Goal: Navigation & Orientation: Find specific page/section

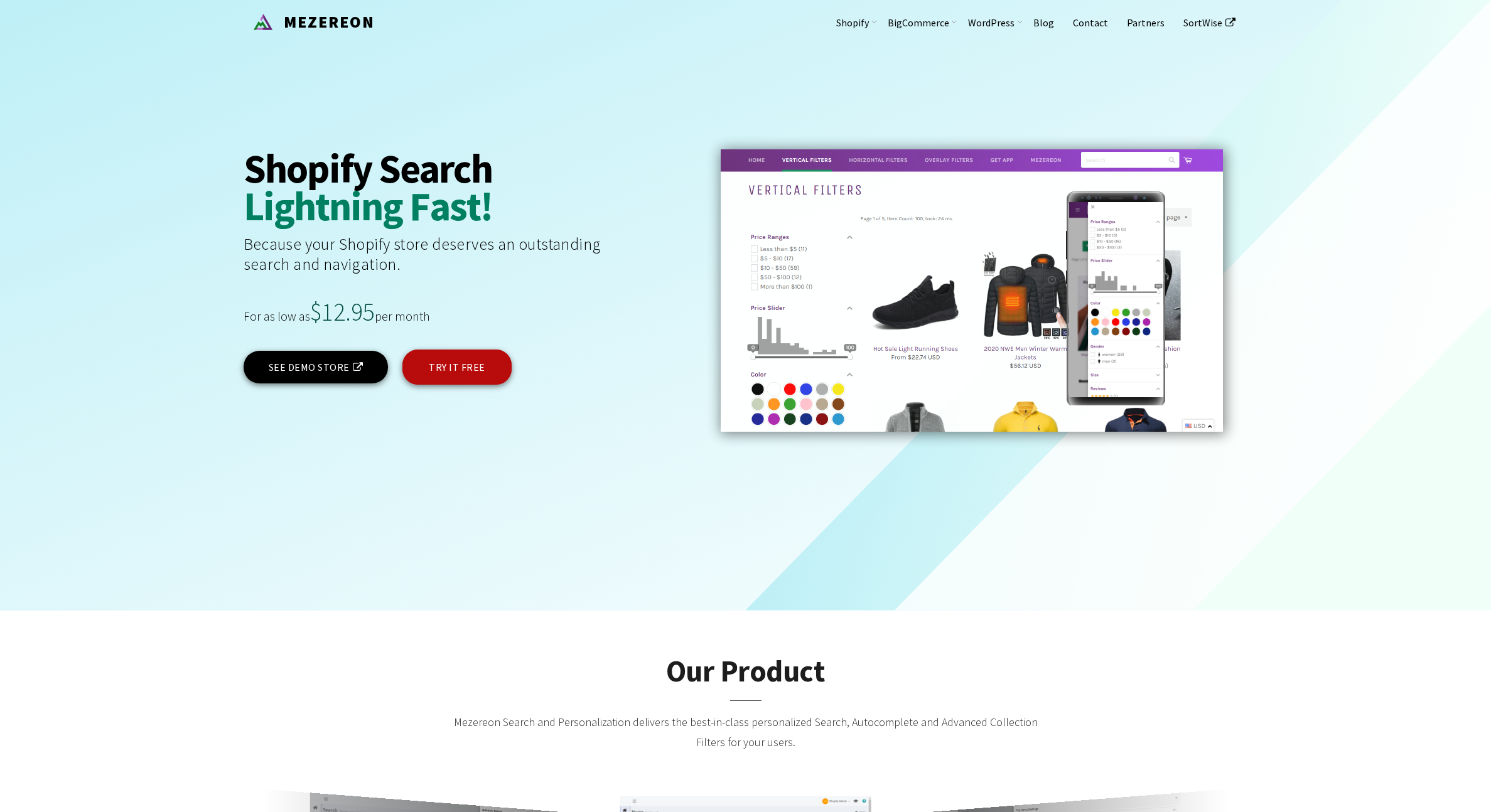
drag, startPoint x: 481, startPoint y: 43, endPoint x: 478, endPoint y: 49, distance: 6.7
click at [481, 44] on div "MEZEREON Shopify Our Product Product Video Features Pricing Testimonials FAQ Bi…" at bounding box center [746, 21] width 1004 height 44
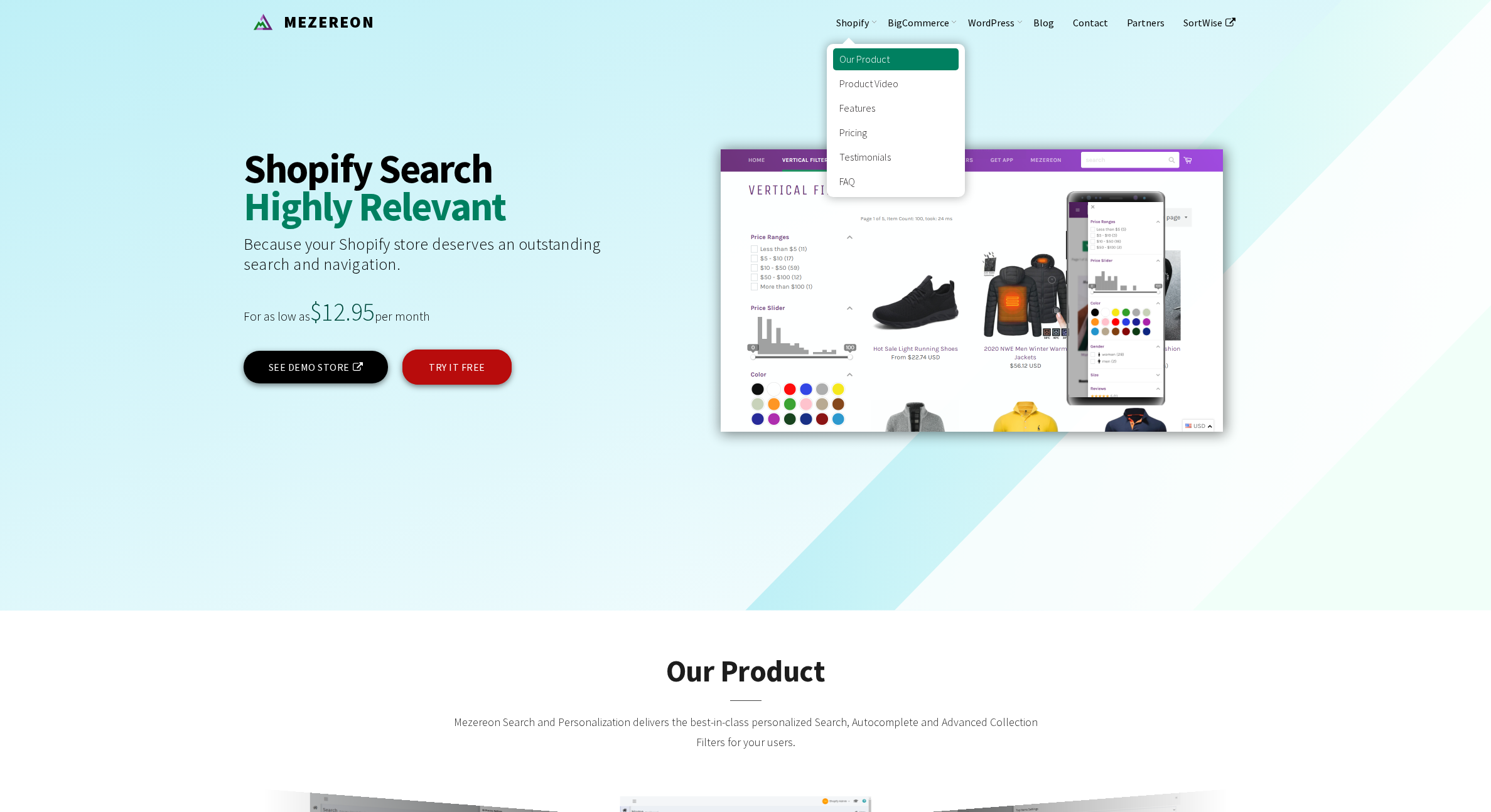
click at [876, 65] on link "Our Product" at bounding box center [896, 59] width 125 height 22
click at [868, 53] on link "Our Product" at bounding box center [896, 59] width 125 height 22
click at [885, 54] on link "Our Product" at bounding box center [896, 59] width 125 height 22
click at [850, 21] on link "Shopify" at bounding box center [852, 21] width 51 height 44
click at [871, 51] on link "Our Product" at bounding box center [896, 59] width 125 height 22
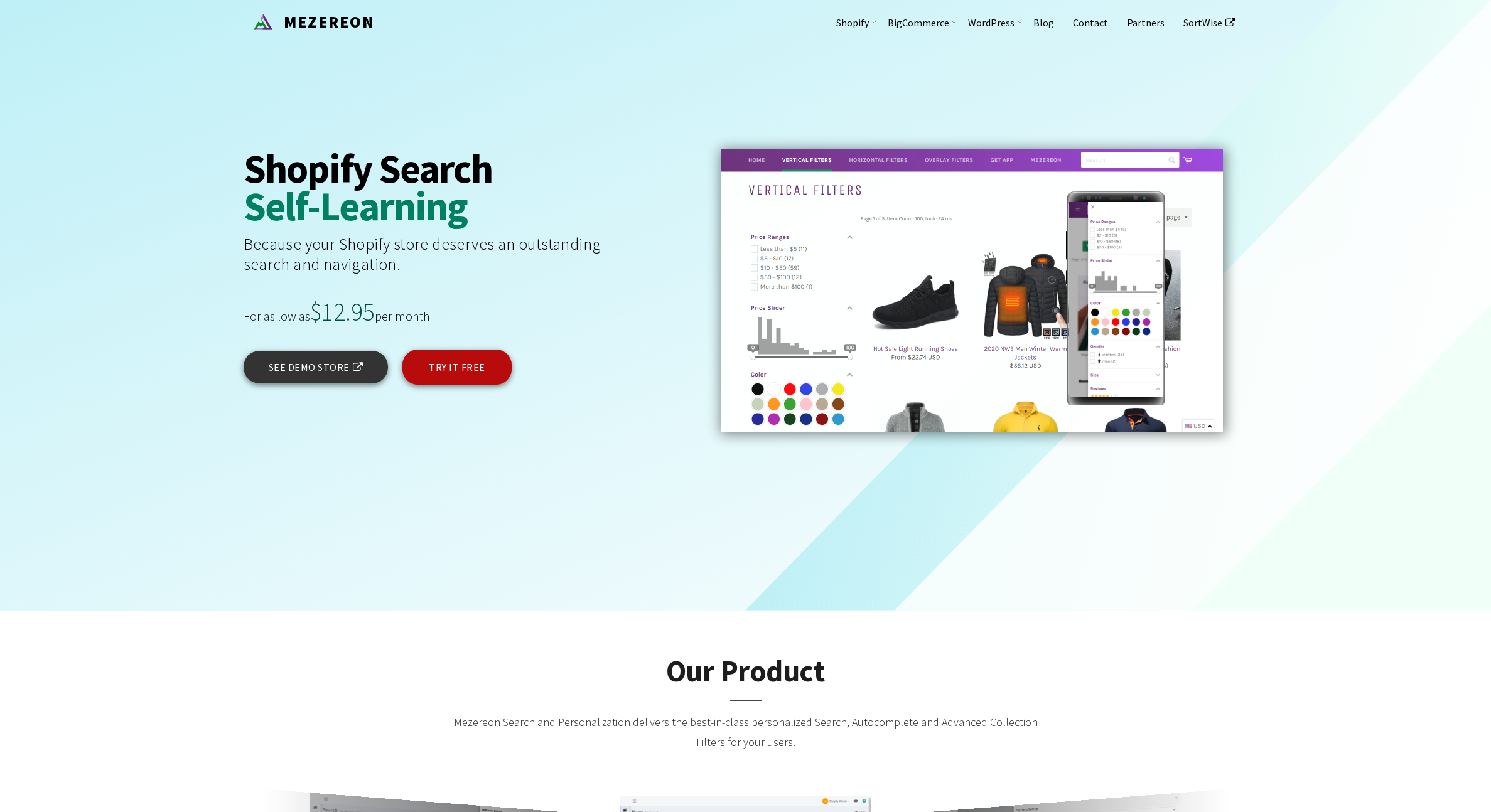
click at [297, 362] on link "SEE DEMO STORE" at bounding box center [316, 367] width 145 height 33
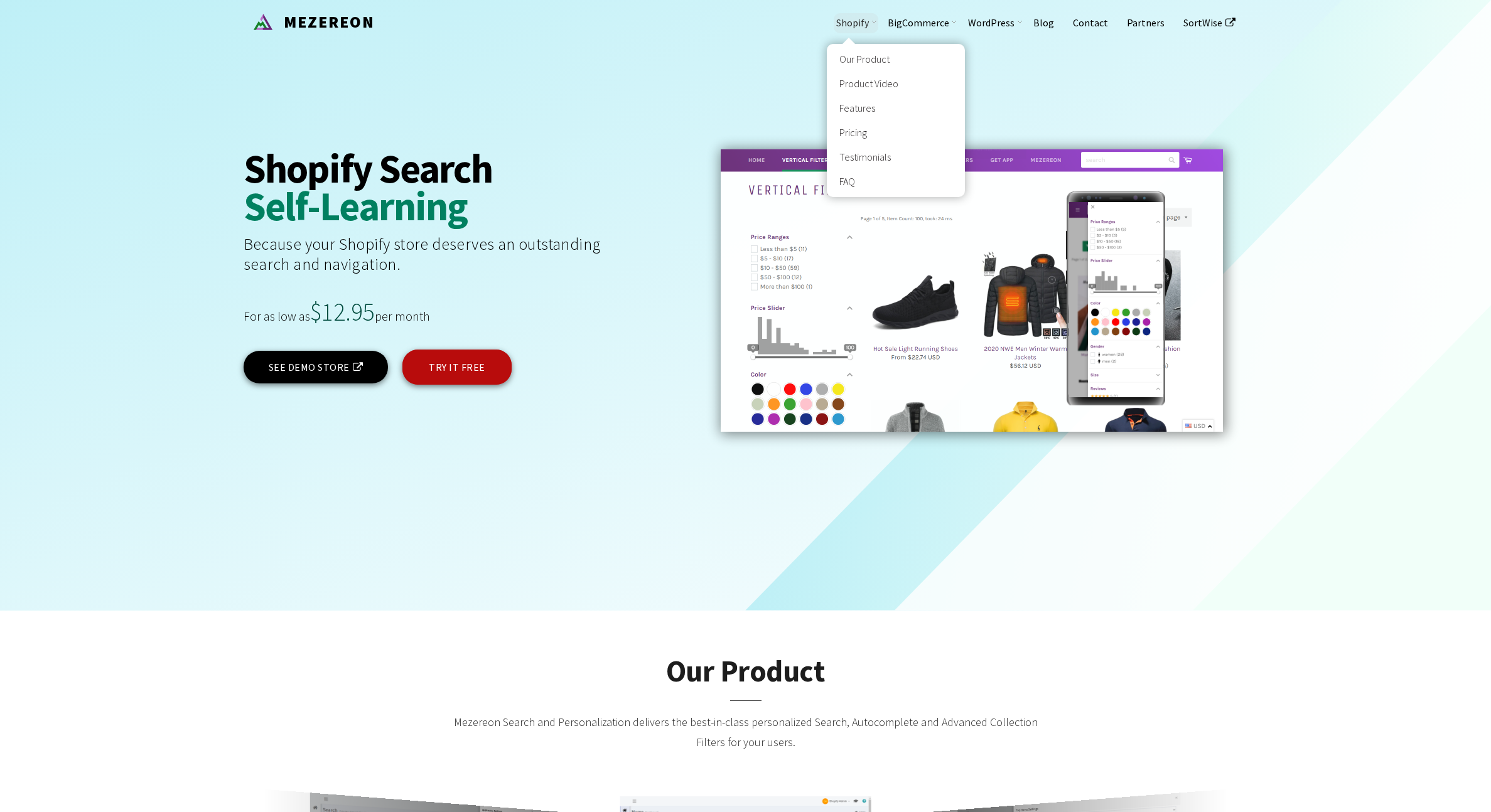
click at [870, 26] on link "Shopify" at bounding box center [852, 21] width 51 height 44
click at [856, 20] on link "Shopify" at bounding box center [852, 21] width 51 height 44
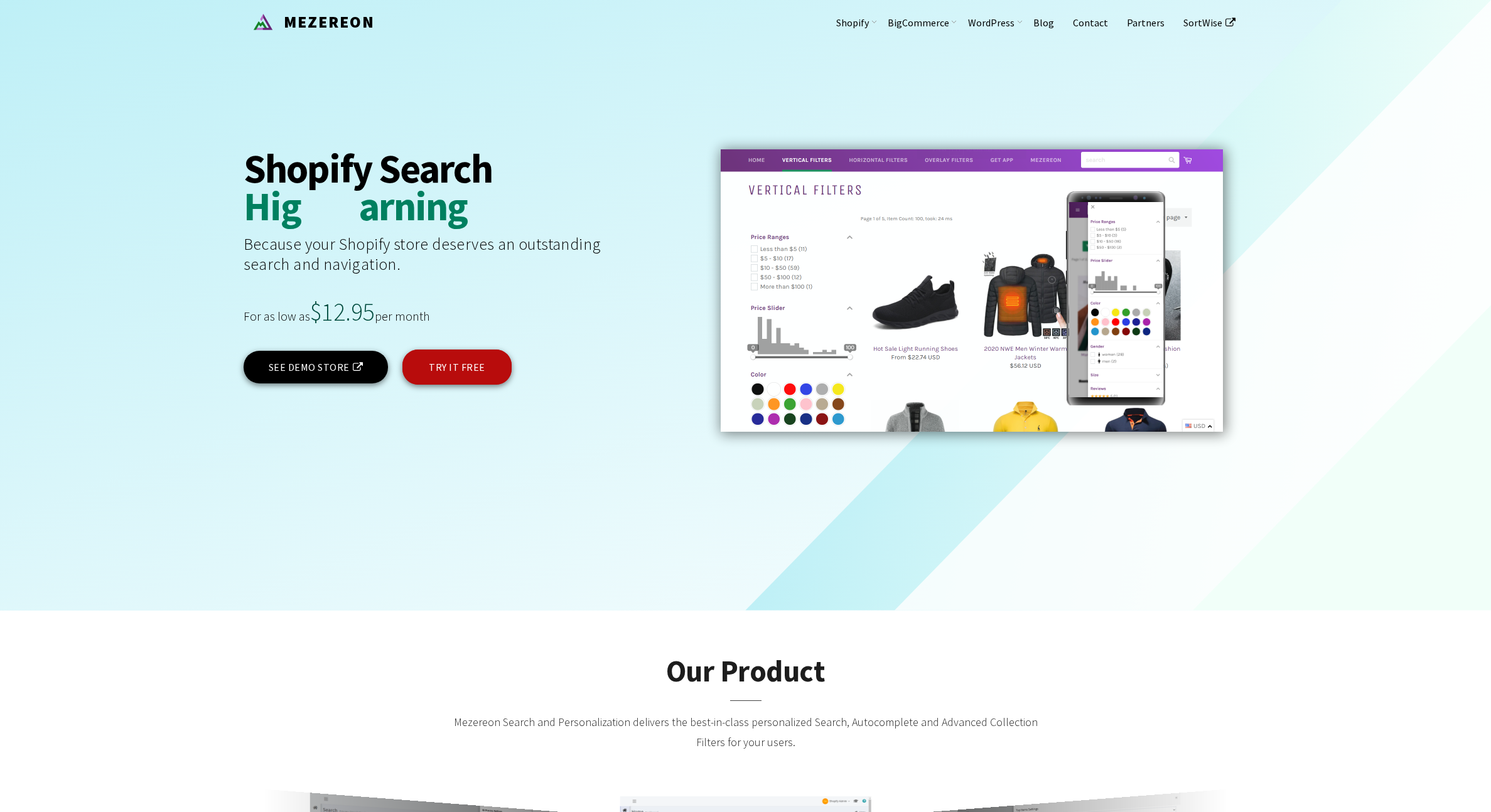
click at [322, 347] on div "For as low as $12.95 per month" at bounding box center [469, 324] width 452 height 51
click at [313, 364] on link "SEE DEMO STORE" at bounding box center [316, 367] width 145 height 33
